Goal: Find contact information: Find contact information

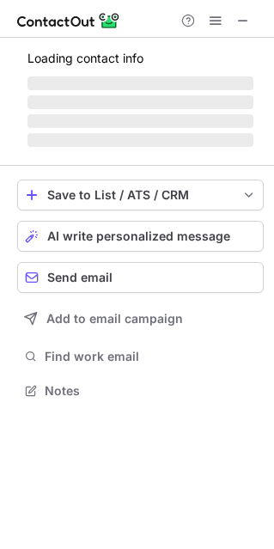
scroll to position [388, 274]
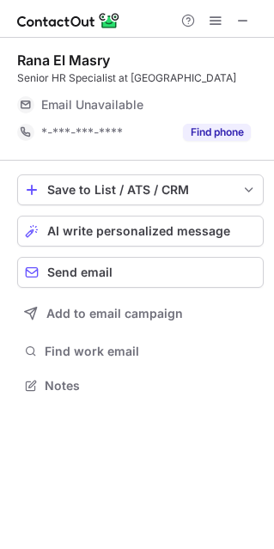
scroll to position [388, 274]
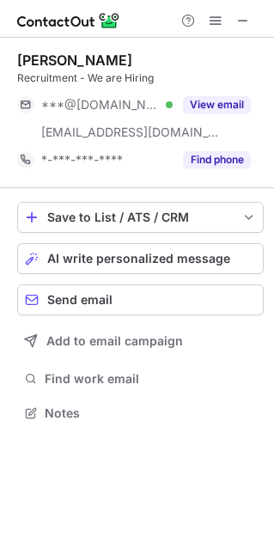
scroll to position [401, 274]
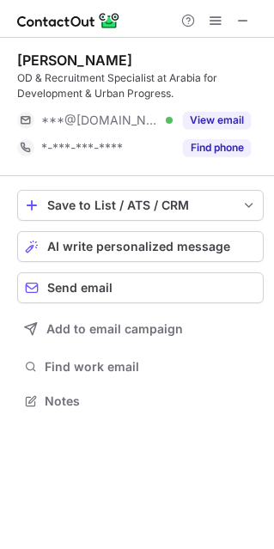
scroll to position [388, 274]
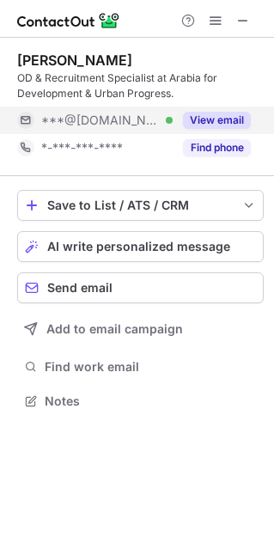
click at [209, 116] on button "View email" at bounding box center [217, 120] width 68 height 17
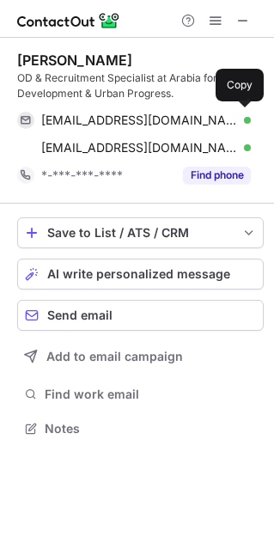
scroll to position [416, 274]
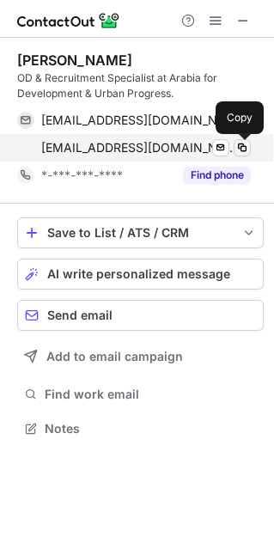
click at [238, 150] on span at bounding box center [242, 148] width 14 height 14
